Goal: Information Seeking & Learning: Learn about a topic

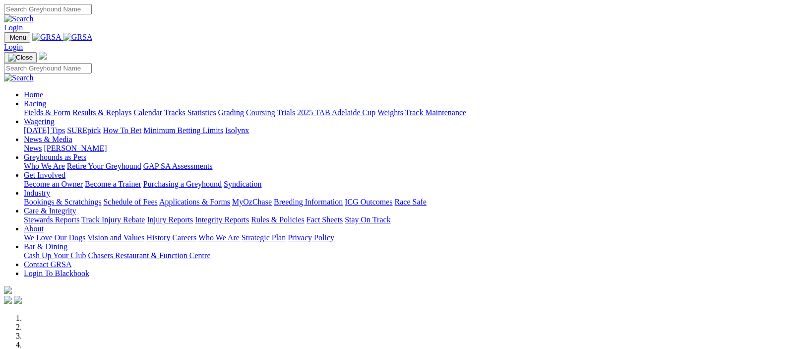
click at [93, 35] on img at bounding box center [77, 37] width 29 height 9
click at [118, 108] on link "Results & Replays" at bounding box center [101, 112] width 59 height 8
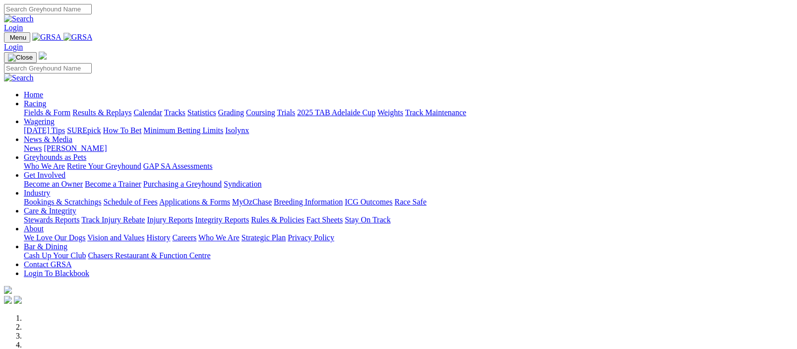
click at [125, 108] on link "Results & Replays" at bounding box center [101, 112] width 59 height 8
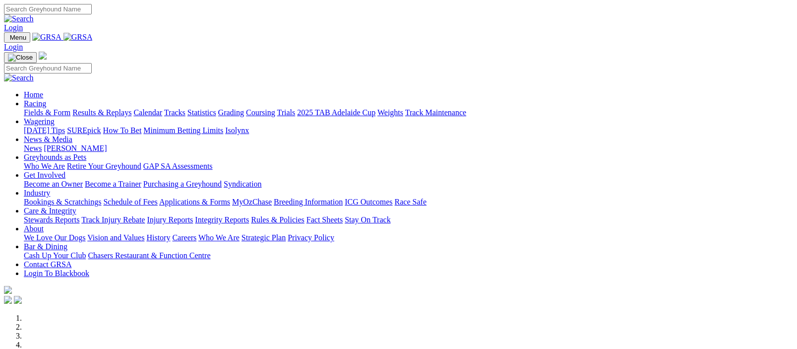
click at [46, 99] on link "Racing" at bounding box center [35, 103] width 22 height 8
click at [44, 108] on link "Fields & Form" at bounding box center [47, 112] width 47 height 8
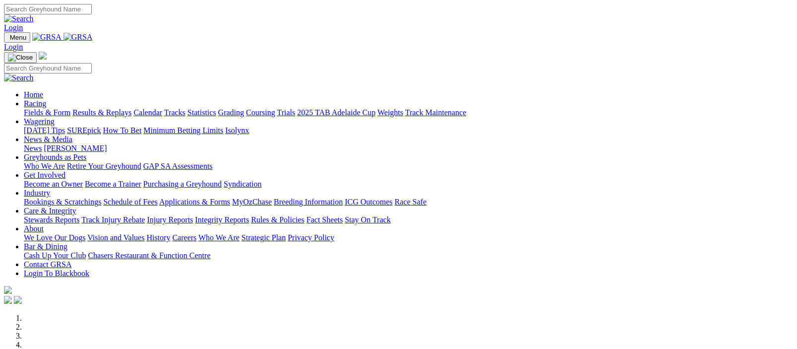
drag, startPoint x: 0, startPoint y: 0, endPoint x: 192, endPoint y: 36, distance: 195.2
click at [46, 99] on link "Racing" at bounding box center [35, 103] width 22 height 8
click at [93, 34] on img at bounding box center [77, 37] width 29 height 9
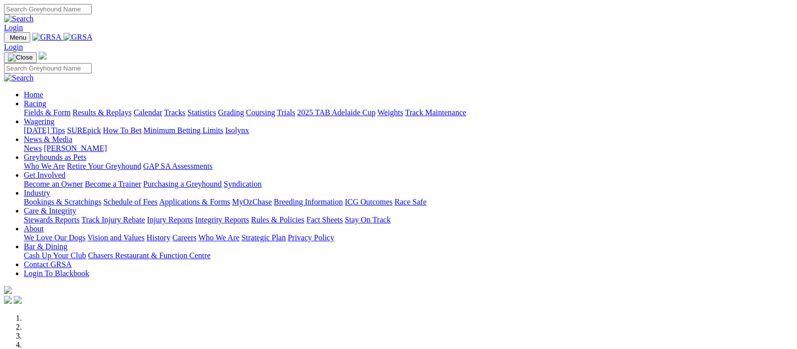
click at [93, 36] on img at bounding box center [77, 37] width 29 height 9
click at [93, 37] on img at bounding box center [77, 37] width 29 height 9
click at [46, 99] on link "Racing" at bounding box center [35, 103] width 22 height 8
click at [93, 37] on img at bounding box center [77, 37] width 29 height 9
click at [55, 117] on link "Wagering" at bounding box center [39, 121] width 31 height 8
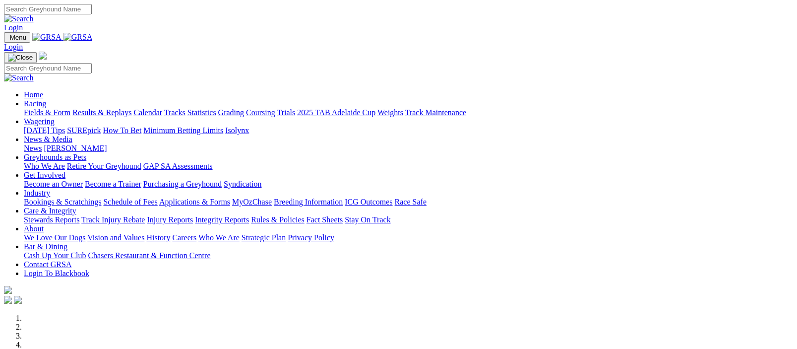
click at [55, 117] on link "Wagering" at bounding box center [39, 121] width 31 height 8
click at [65, 126] on link "[DATE] Tips" at bounding box center [44, 130] width 41 height 8
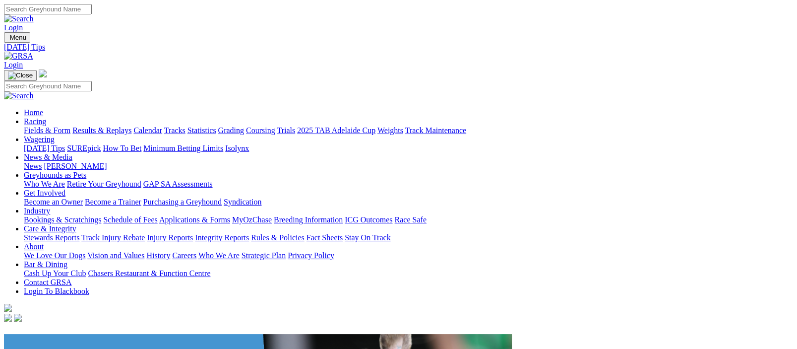
click at [65, 144] on link "[DATE] Tips" at bounding box center [44, 148] width 41 height 8
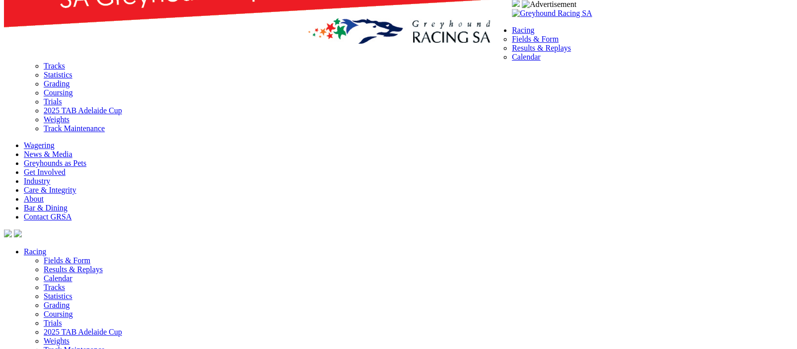
scroll to position [289, 0]
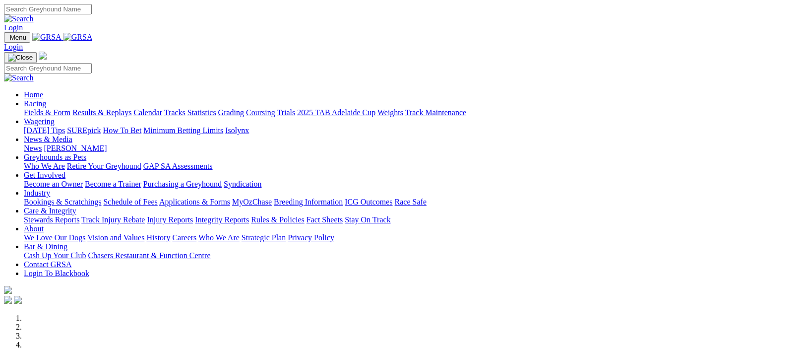
click at [128, 108] on link "Results & Replays" at bounding box center [101, 112] width 59 height 8
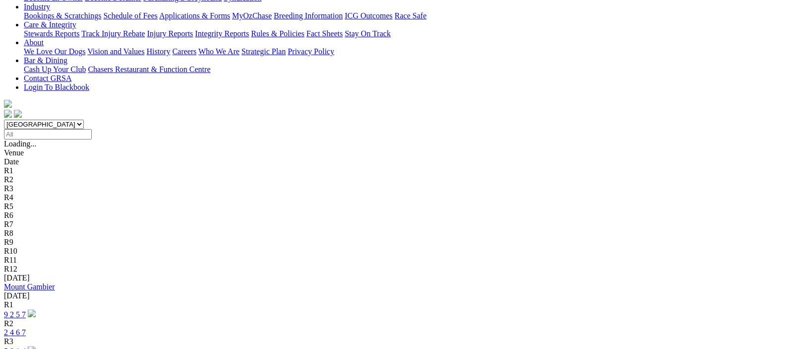
scroll to position [242, 0]
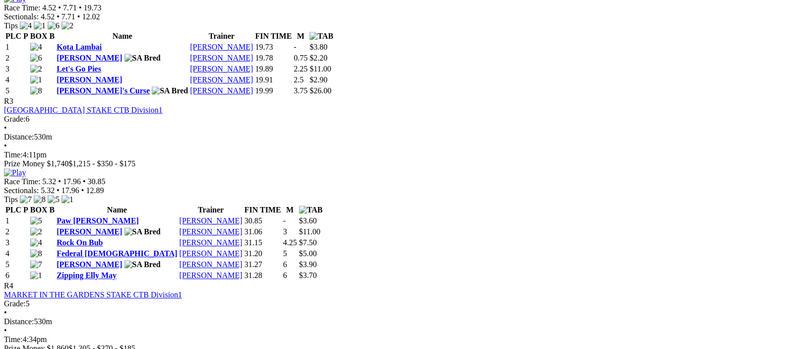
scroll to position [969, 0]
